Goal: Check status: Check status

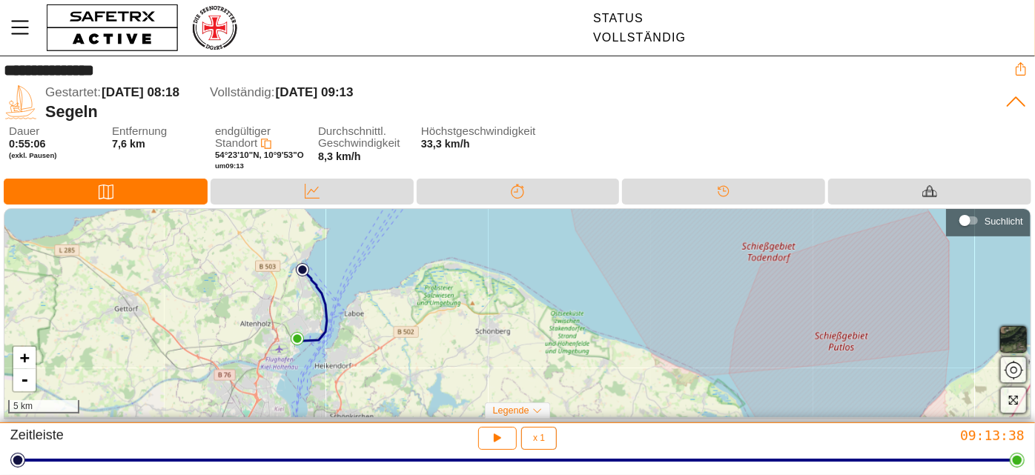
drag, startPoint x: 526, startPoint y: 311, endPoint x: 332, endPoint y: 325, distance: 194.7
click at [332, 325] on div "+ - 5 km" at bounding box center [517, 313] width 1026 height 209
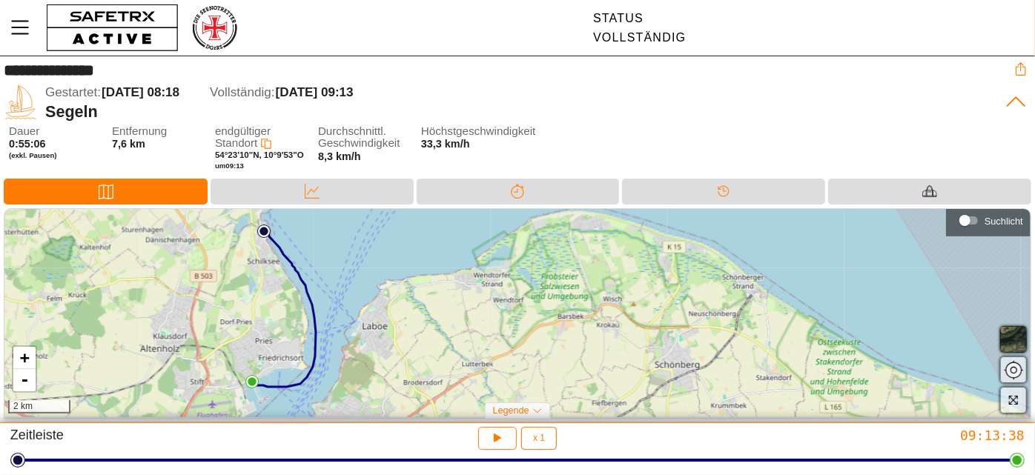
drag, startPoint x: 374, startPoint y: 311, endPoint x: 374, endPoint y: 320, distance: 8.9
click at [374, 320] on div "+ - 2 km" at bounding box center [517, 313] width 1026 height 209
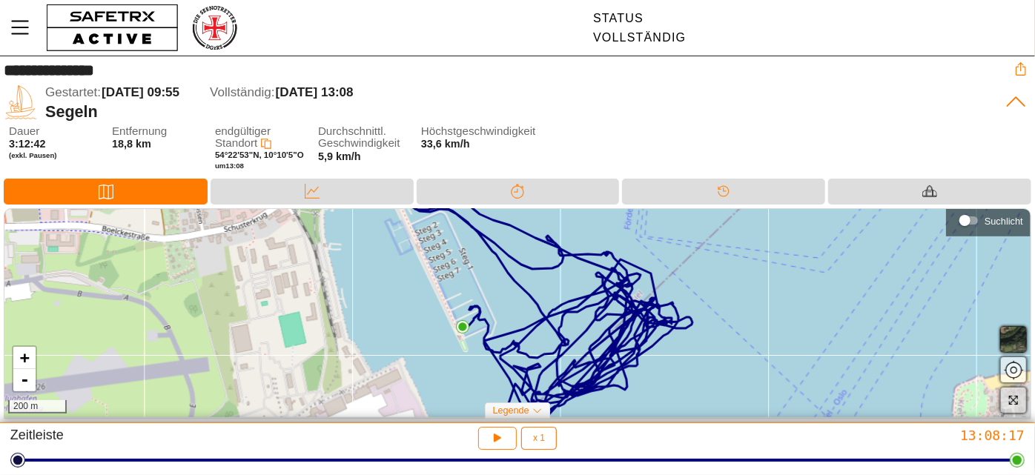
click at [1019, 409] on span "button" at bounding box center [1014, 400] width 18 height 18
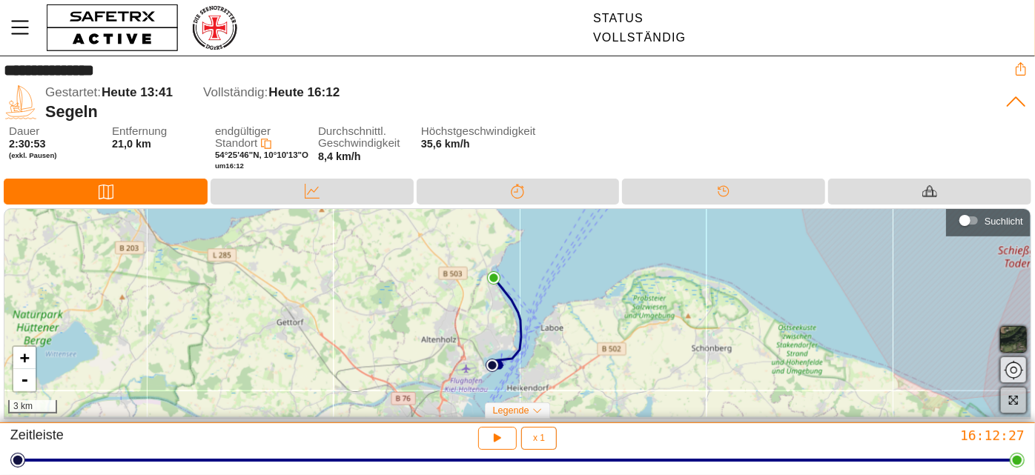
click at [1010, 405] on icon "button" at bounding box center [1013, 400] width 9 height 9
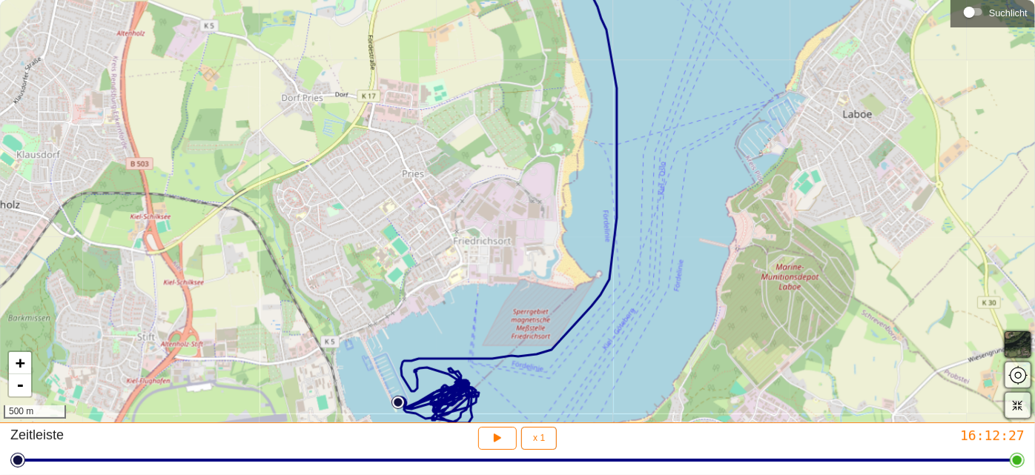
drag, startPoint x: 511, startPoint y: 314, endPoint x: 480, endPoint y: 219, distance: 99.9
click at [494, 252] on div "+ - 500 m" at bounding box center [517, 211] width 1035 height 423
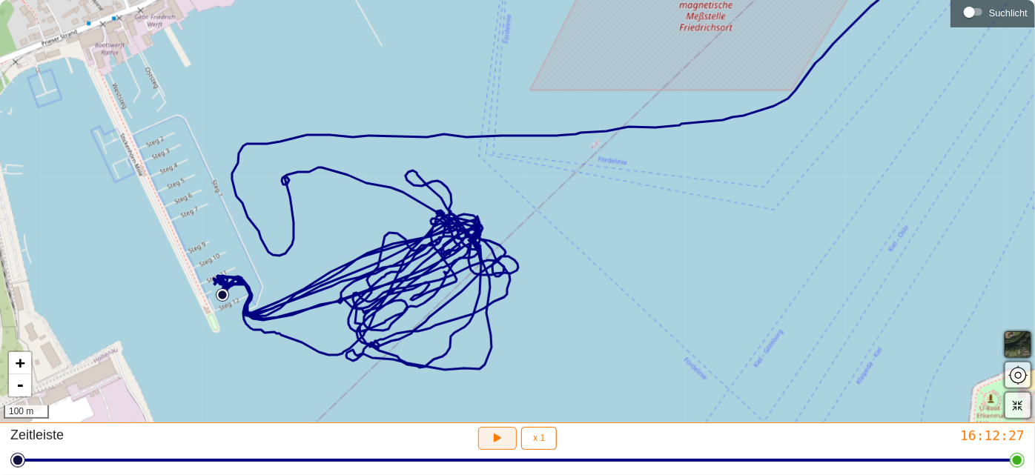
click at [497, 439] on icon "button" at bounding box center [495, 437] width 11 height 12
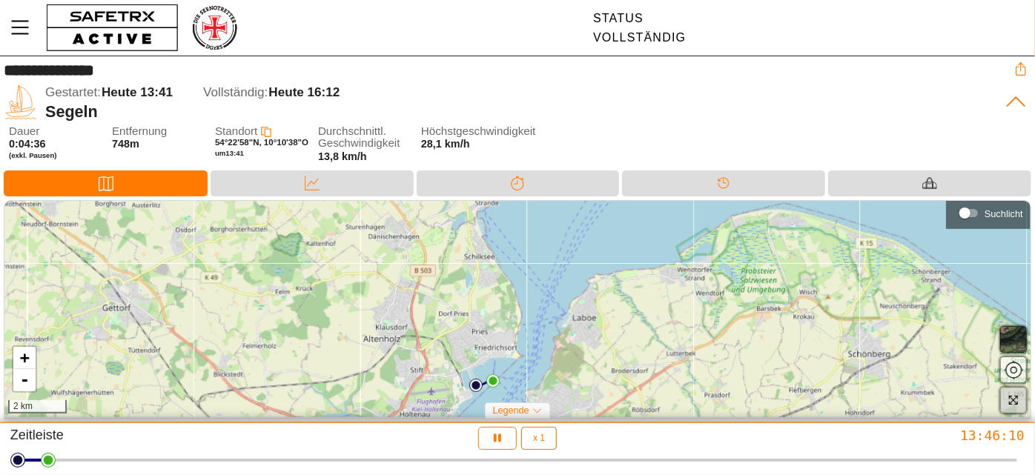
click at [1008, 405] on icon "button" at bounding box center [1013, 399] width 11 height 11
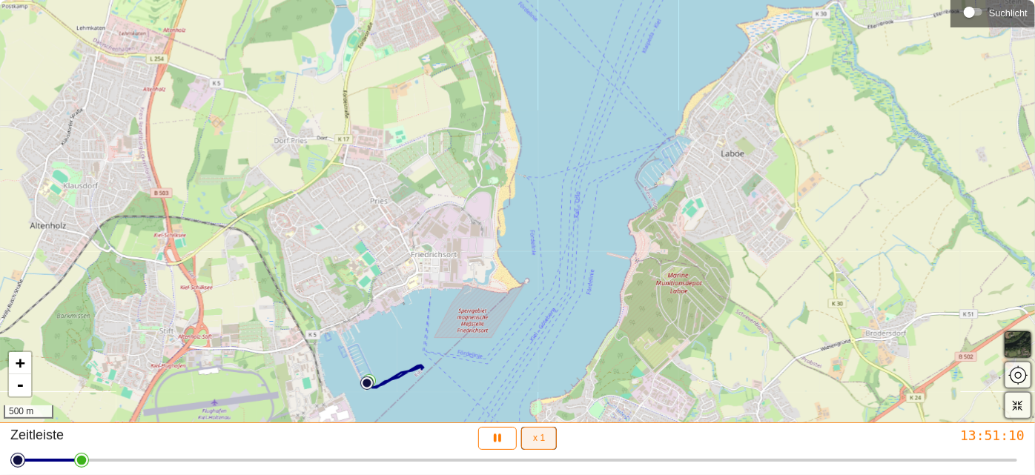
click at [546, 441] on button "x 1" at bounding box center [539, 438] width 36 height 23
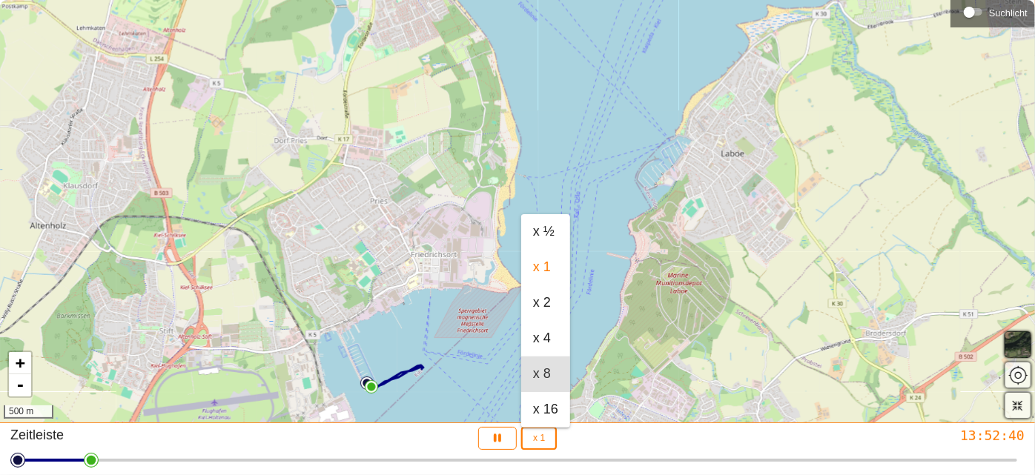
click at [538, 379] on font "x 8" at bounding box center [542, 373] width 18 height 15
type input "8"
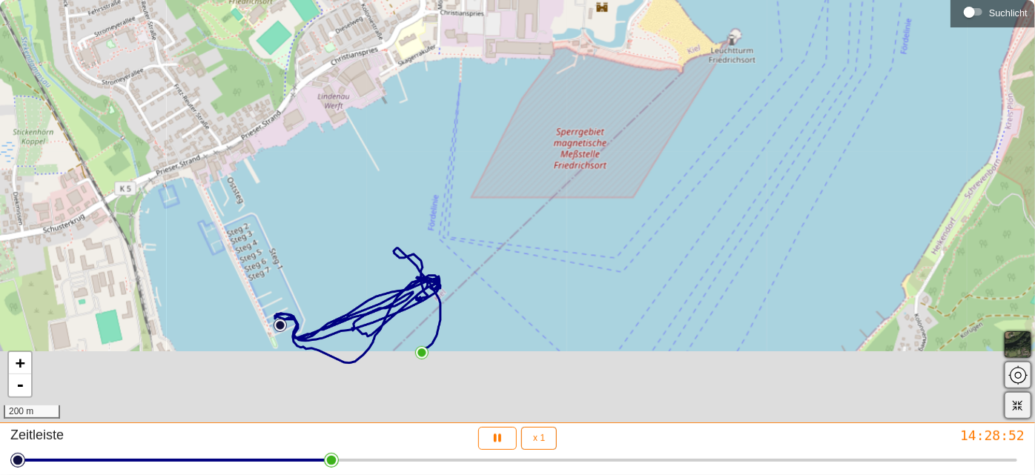
drag, startPoint x: 456, startPoint y: 350, endPoint x: 569, endPoint y: 240, distance: 157.3
click at [566, 245] on div "+ - 200 m" at bounding box center [517, 211] width 1035 height 423
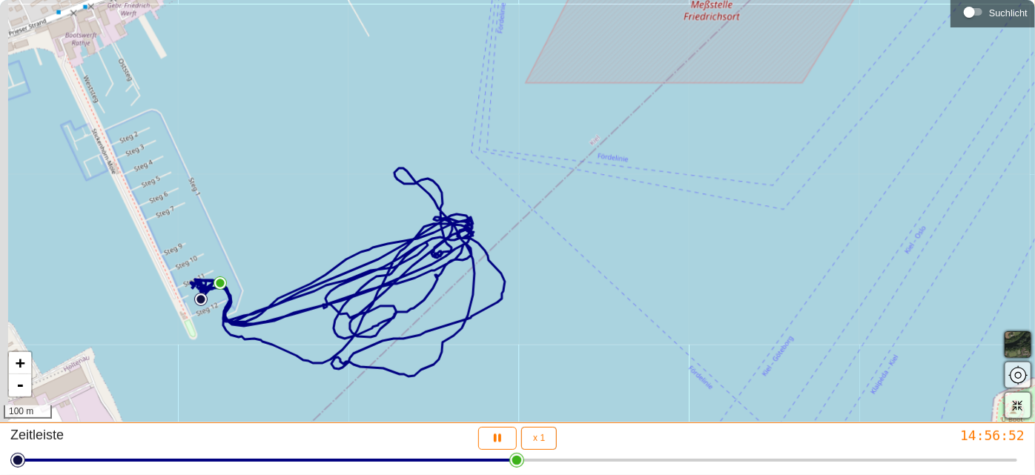
drag, startPoint x: 595, startPoint y: 259, endPoint x: 639, endPoint y: 243, distance: 47.4
click at [639, 243] on div "+ - 100 m" at bounding box center [517, 211] width 1035 height 423
